Goal: Book appointment/travel/reservation

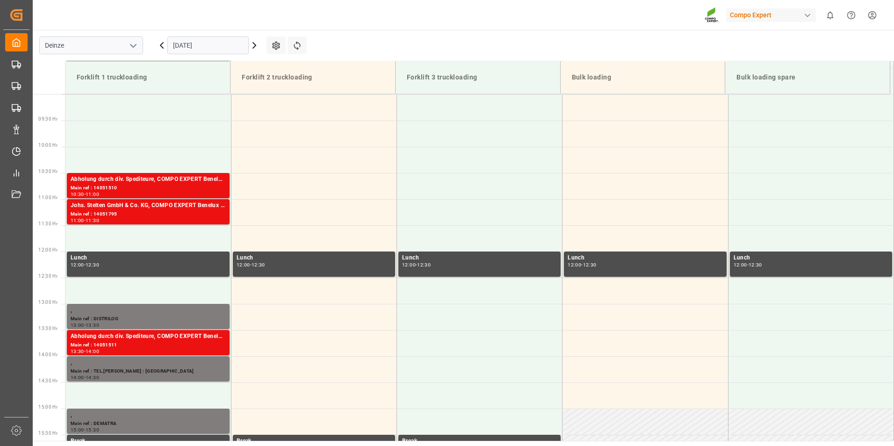
scroll to position [488, 0]
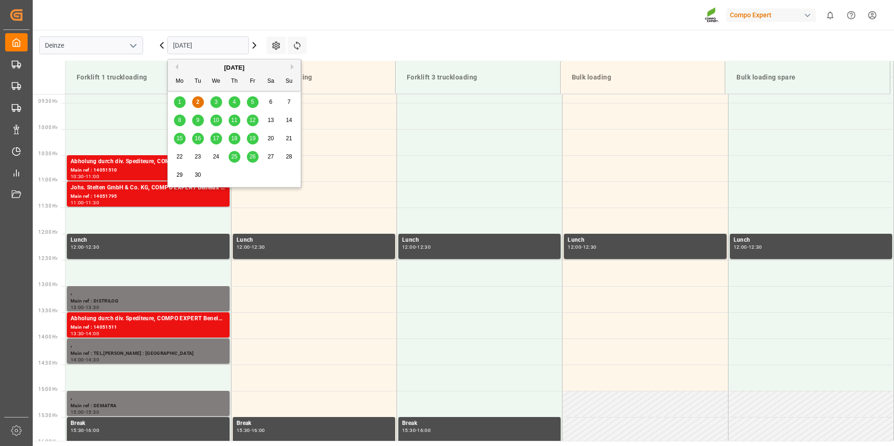
click at [222, 47] on input "[DATE]" at bounding box center [207, 45] width 81 height 18
click at [215, 105] on span "3" at bounding box center [216, 102] width 3 height 7
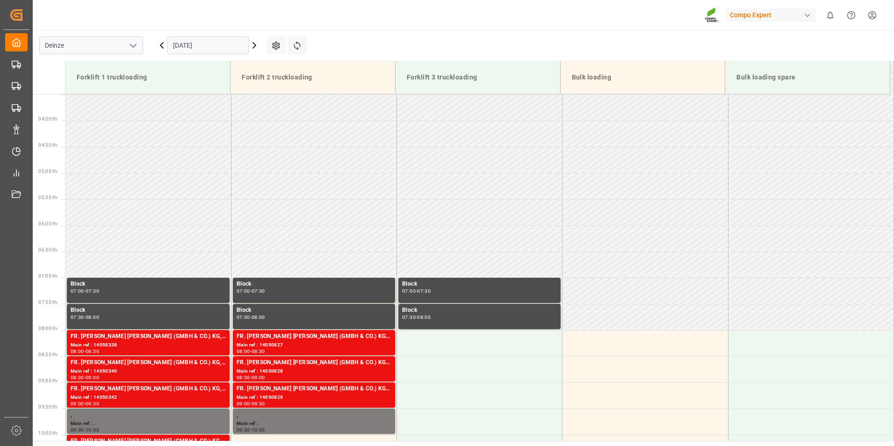
scroll to position [360, 0]
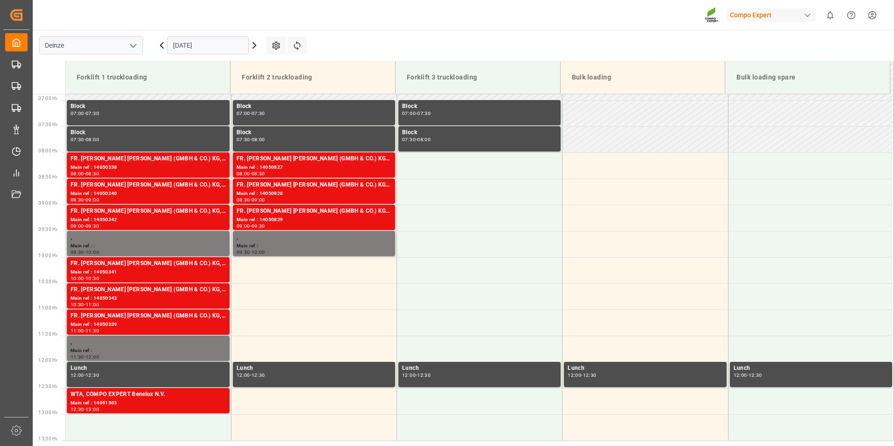
click at [161, 45] on icon at bounding box center [161, 46] width 3 height 6
